Goal: Find specific page/section: Find specific page/section

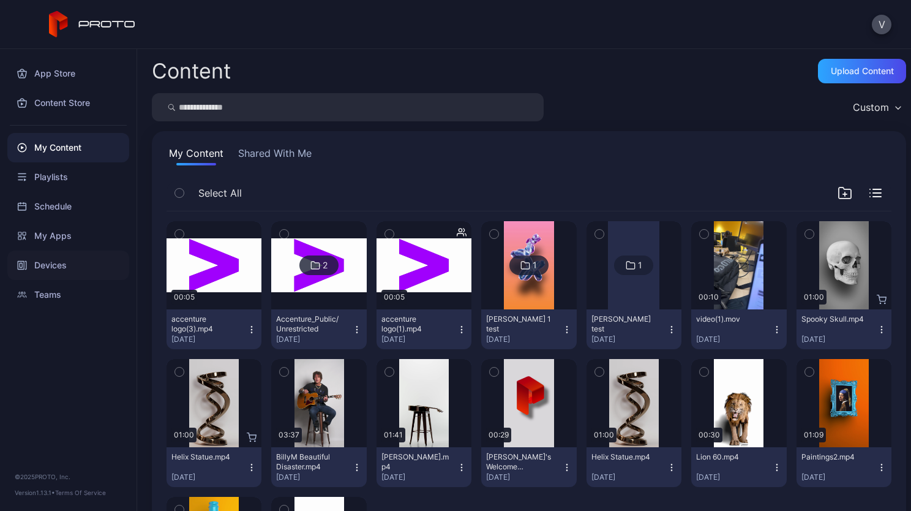
click at [49, 263] on div "Devices" at bounding box center [68, 264] width 122 height 29
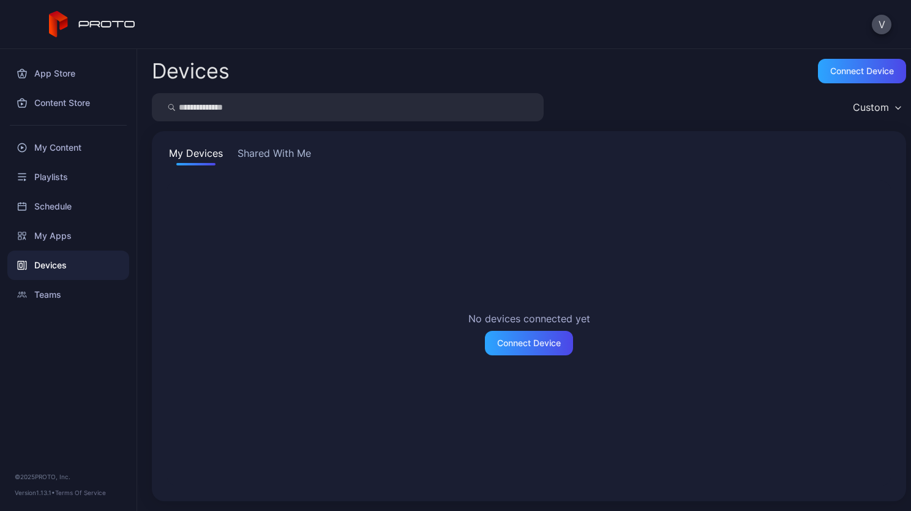
click at [273, 159] on button "Shared With Me" at bounding box center [274, 156] width 78 height 20
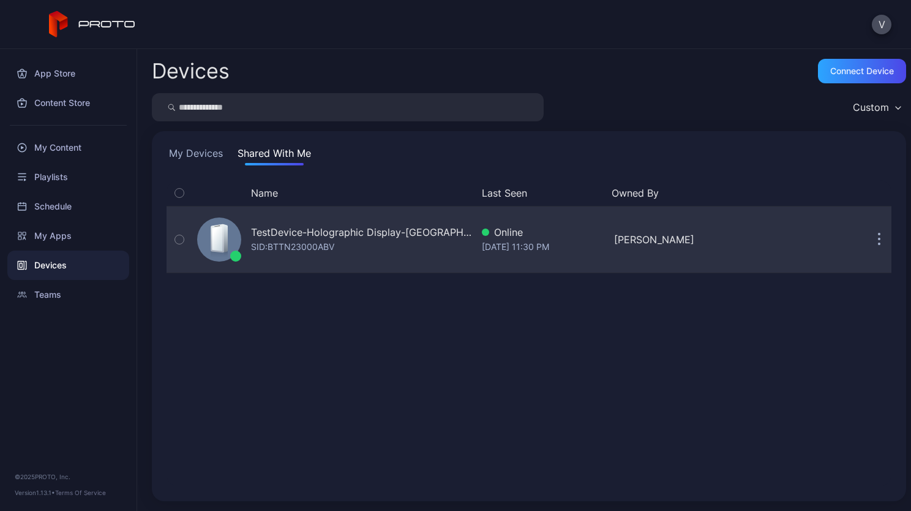
click at [325, 242] on div "SID: BTTN23000ABV" at bounding box center [292, 246] width 83 height 15
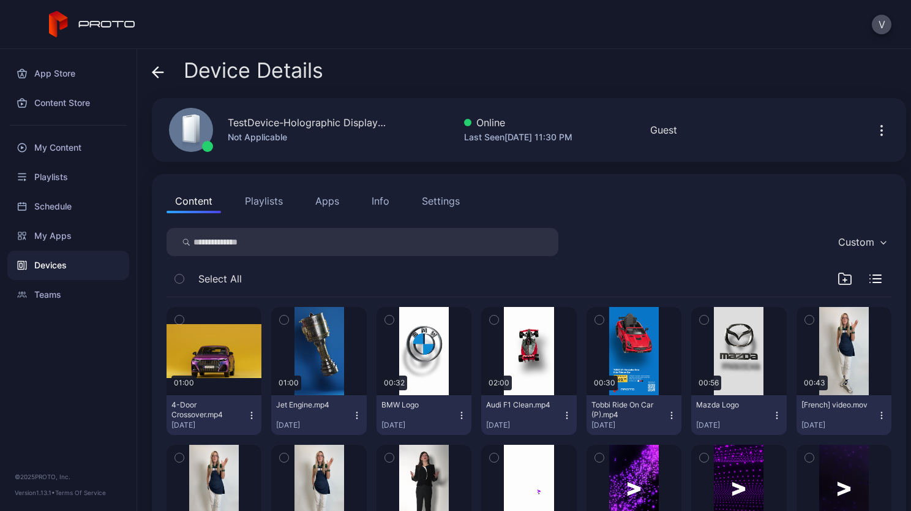
click at [269, 197] on button "Playlists" at bounding box center [263, 201] width 55 height 24
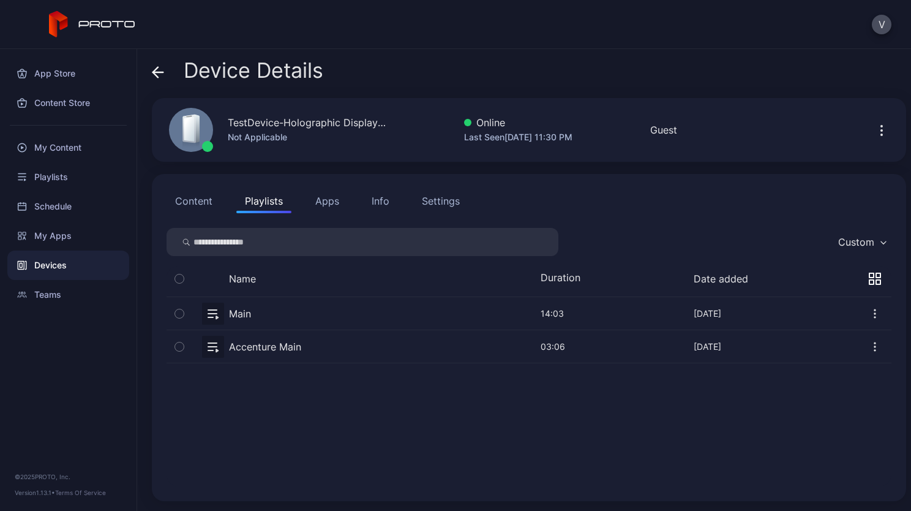
click at [198, 206] on button "Content" at bounding box center [194, 201] width 55 height 24
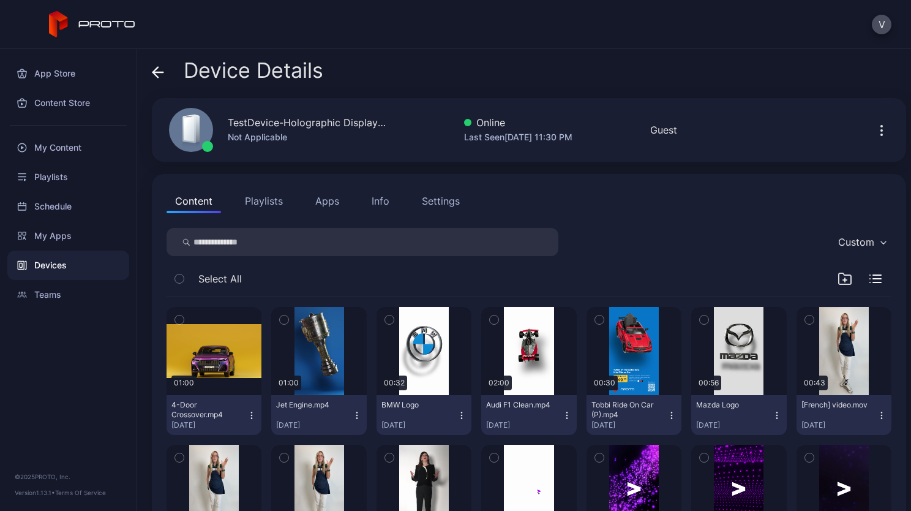
click at [258, 205] on button "Playlists" at bounding box center [263, 201] width 55 height 24
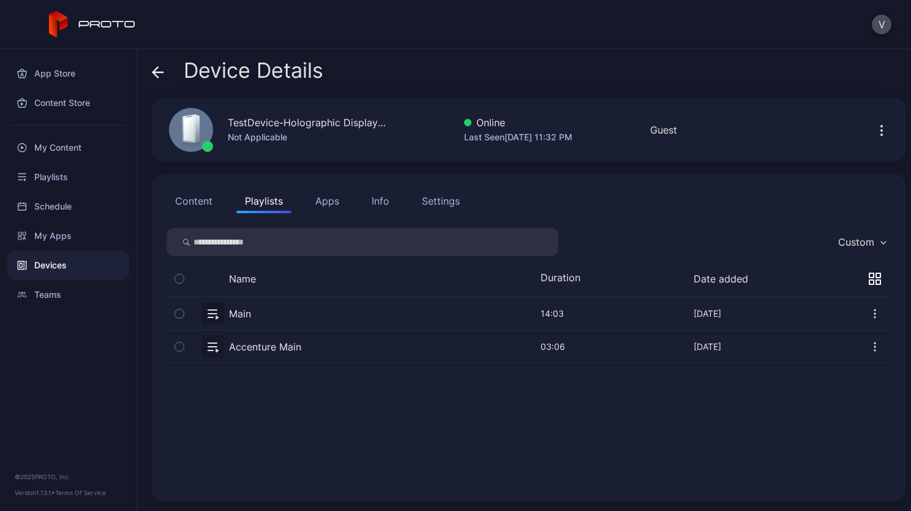
click at [334, 202] on button "Apps" at bounding box center [327, 201] width 41 height 24
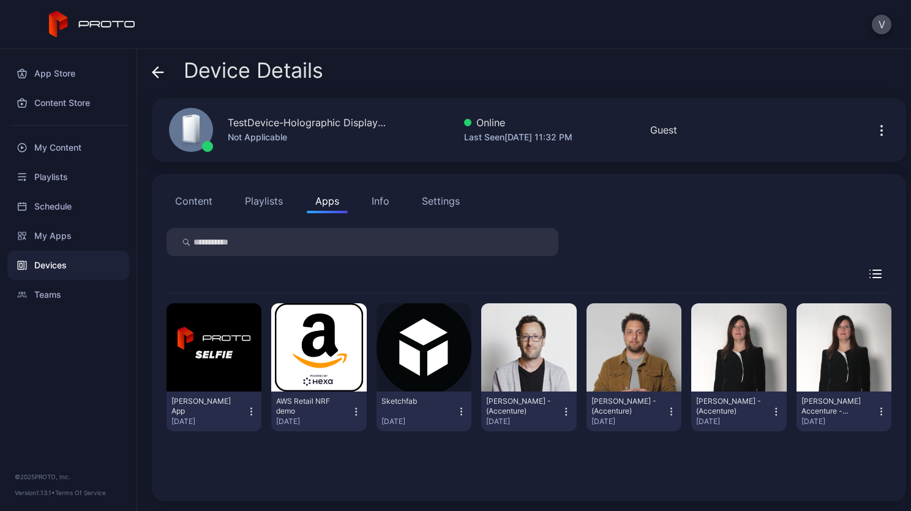
click at [182, 201] on button "Content" at bounding box center [194, 201] width 55 height 24
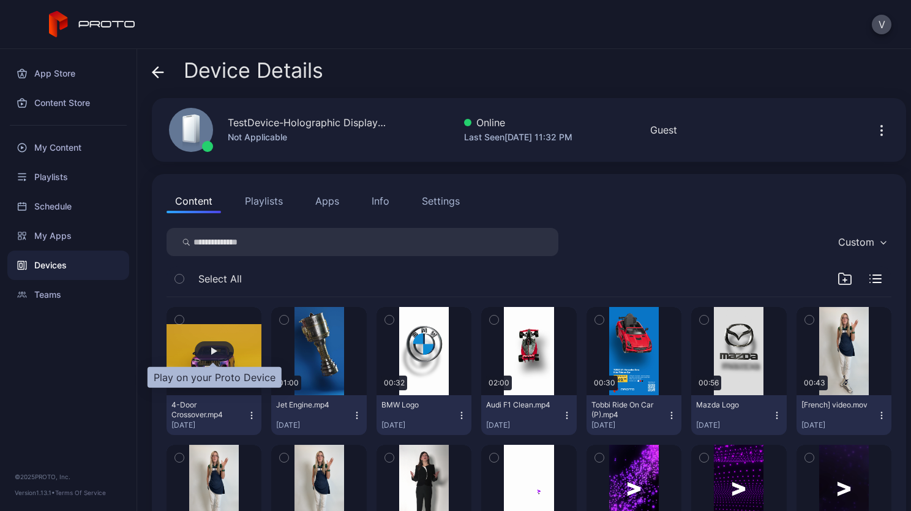
click at [215, 350] on div "button" at bounding box center [214, 350] width 6 height 7
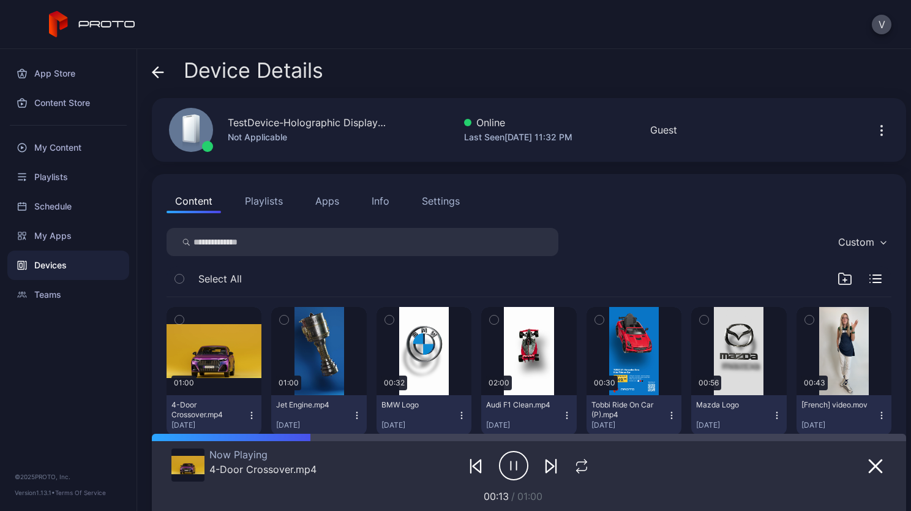
click at [506, 469] on icon "button" at bounding box center [513, 465] width 29 height 31
